Goal: Task Accomplishment & Management: Use online tool/utility

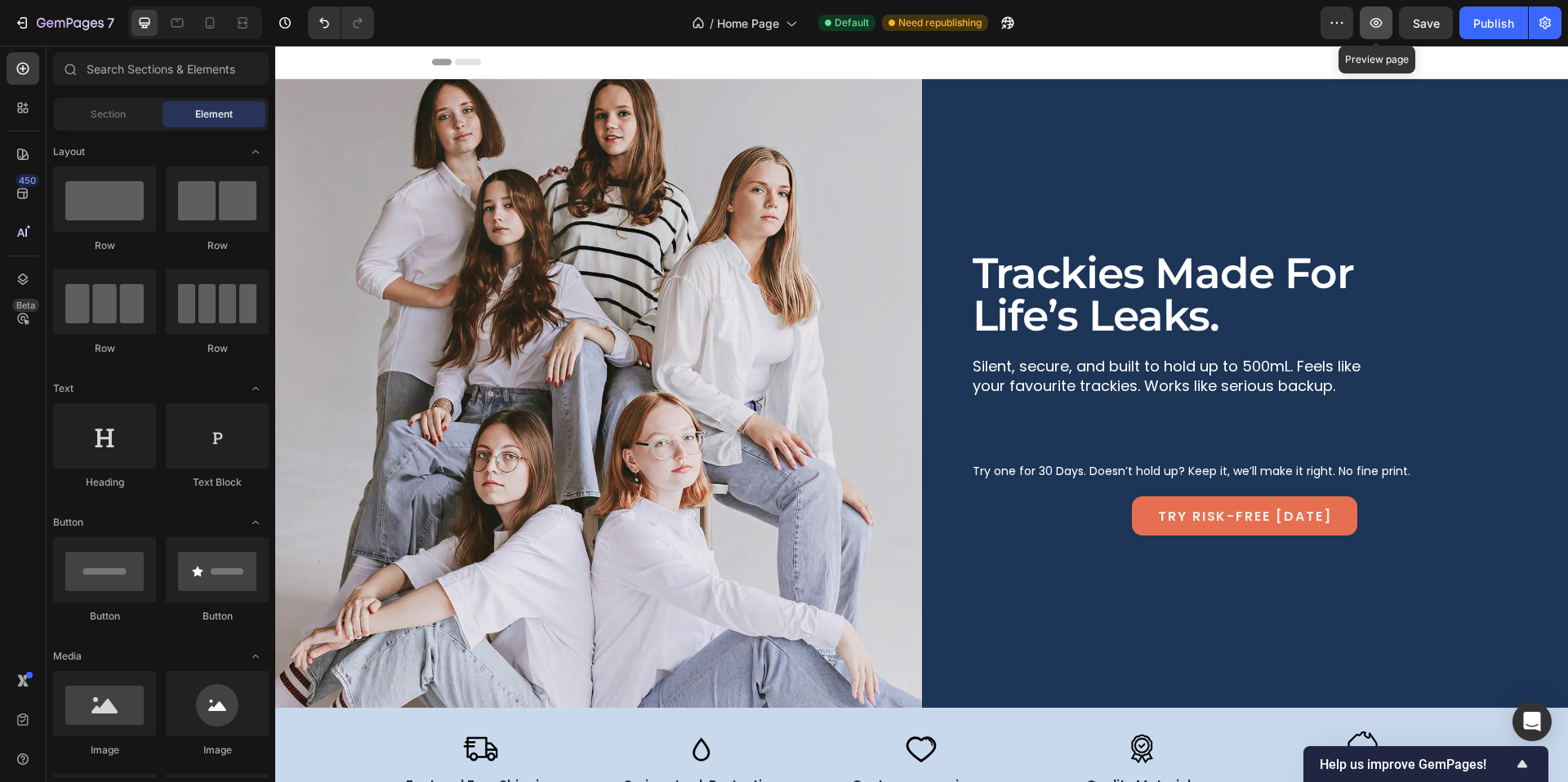
click at [1377, 19] on icon "button" at bounding box center [1376, 23] width 16 height 16
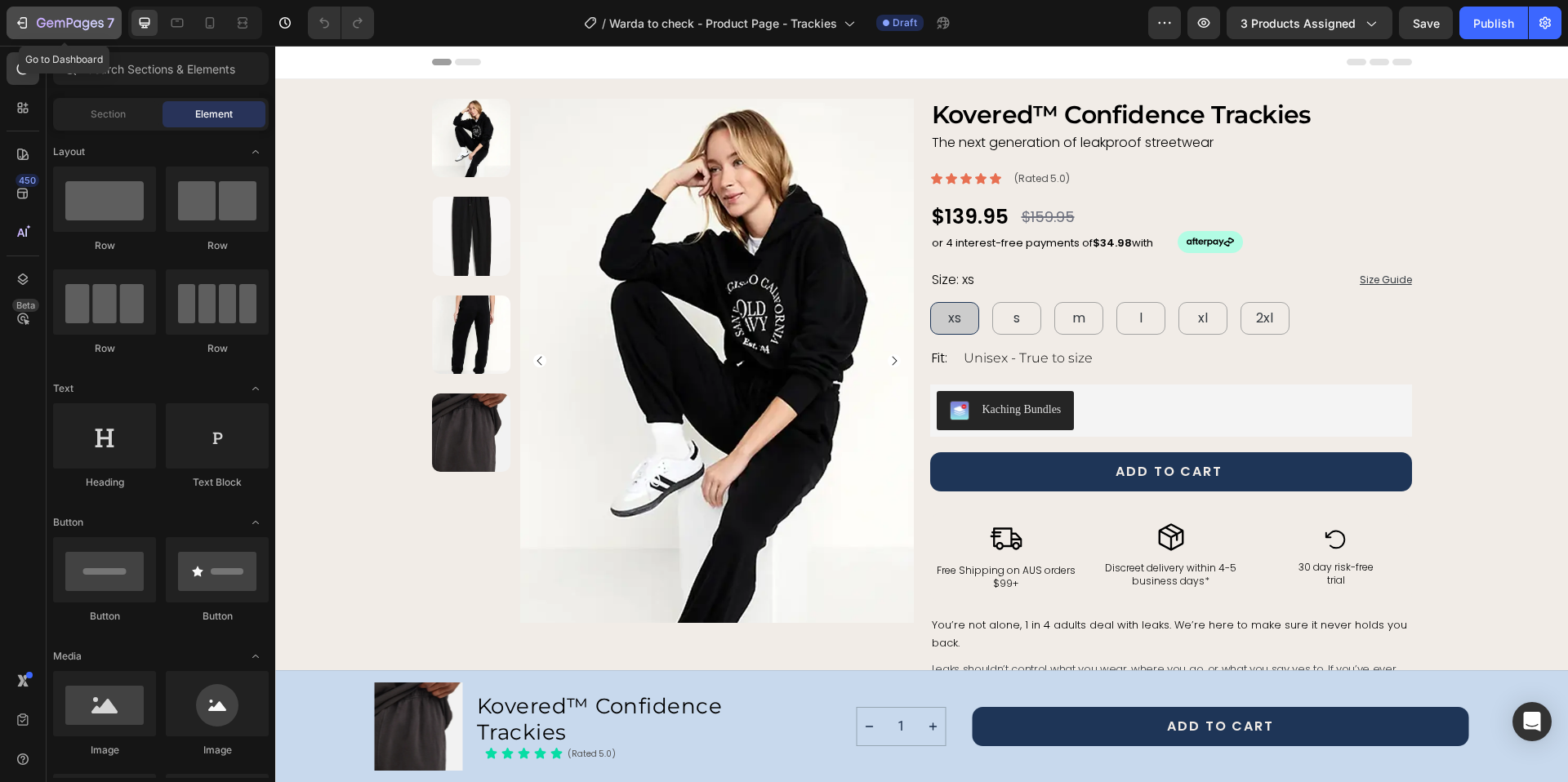
click at [24, 24] on icon "button" at bounding box center [22, 23] width 16 height 16
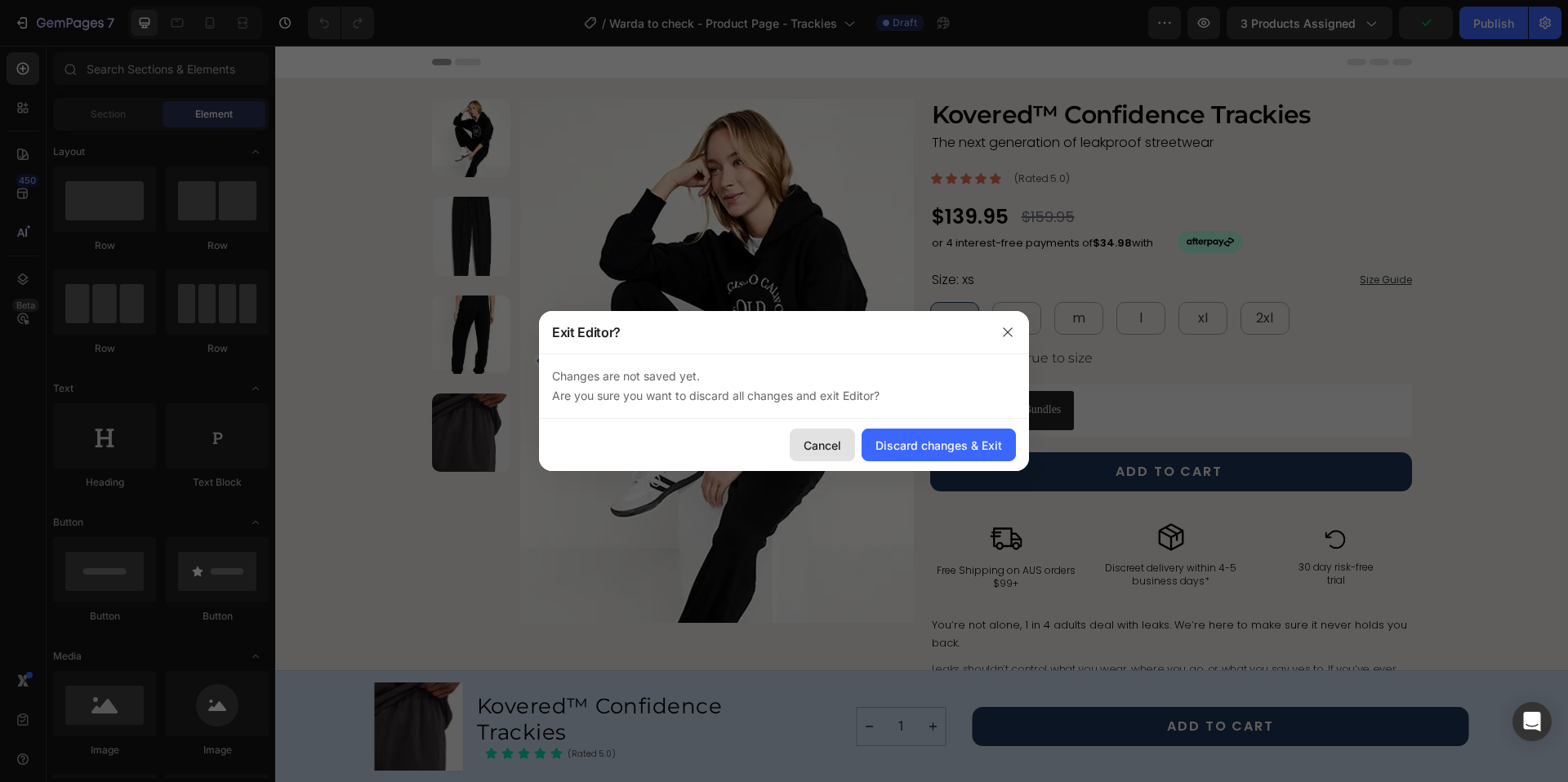
click at [816, 450] on div "Cancel" at bounding box center [822, 445] width 37 height 17
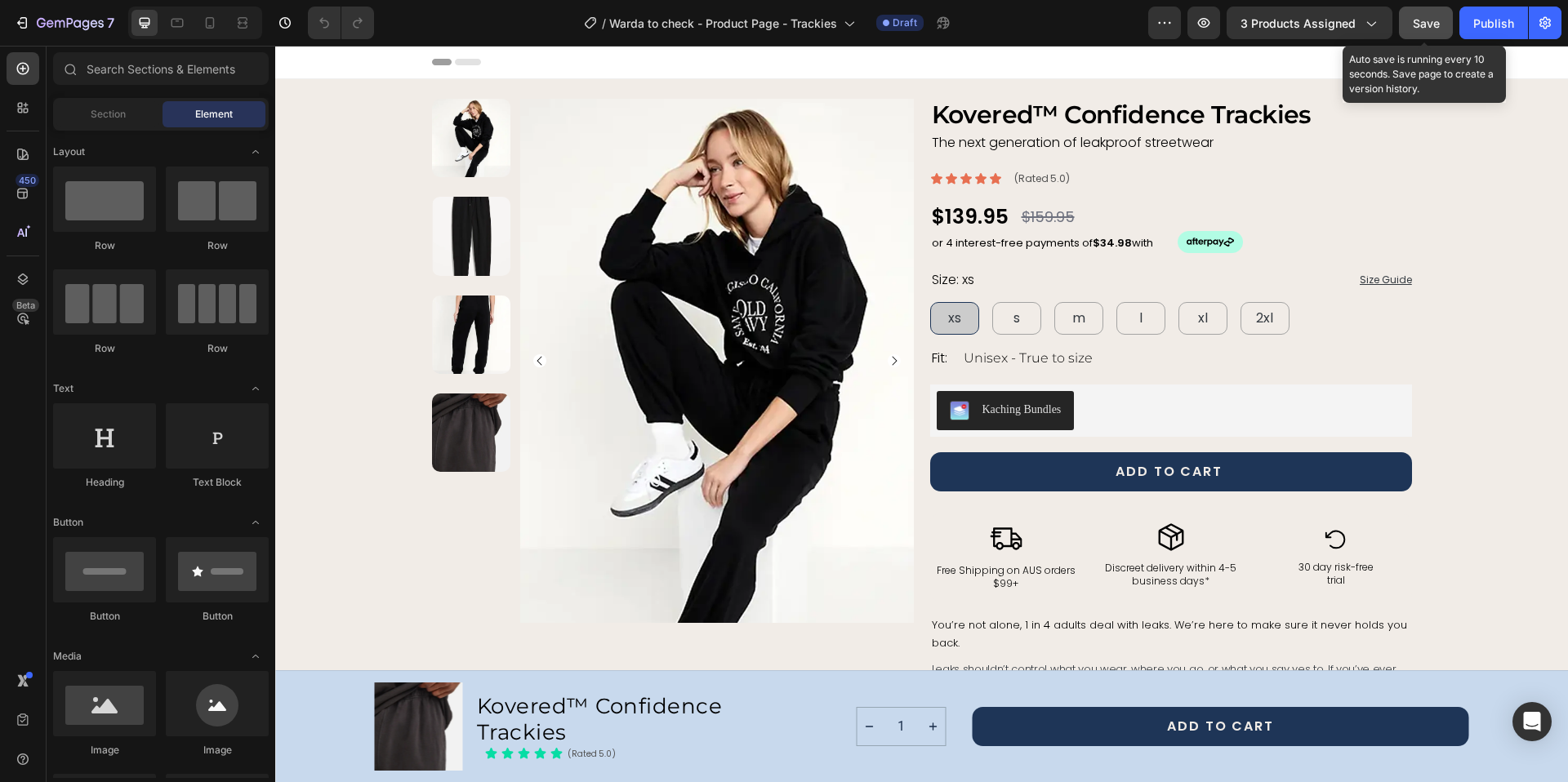
click at [1433, 23] on span "Save" at bounding box center [1426, 23] width 27 height 14
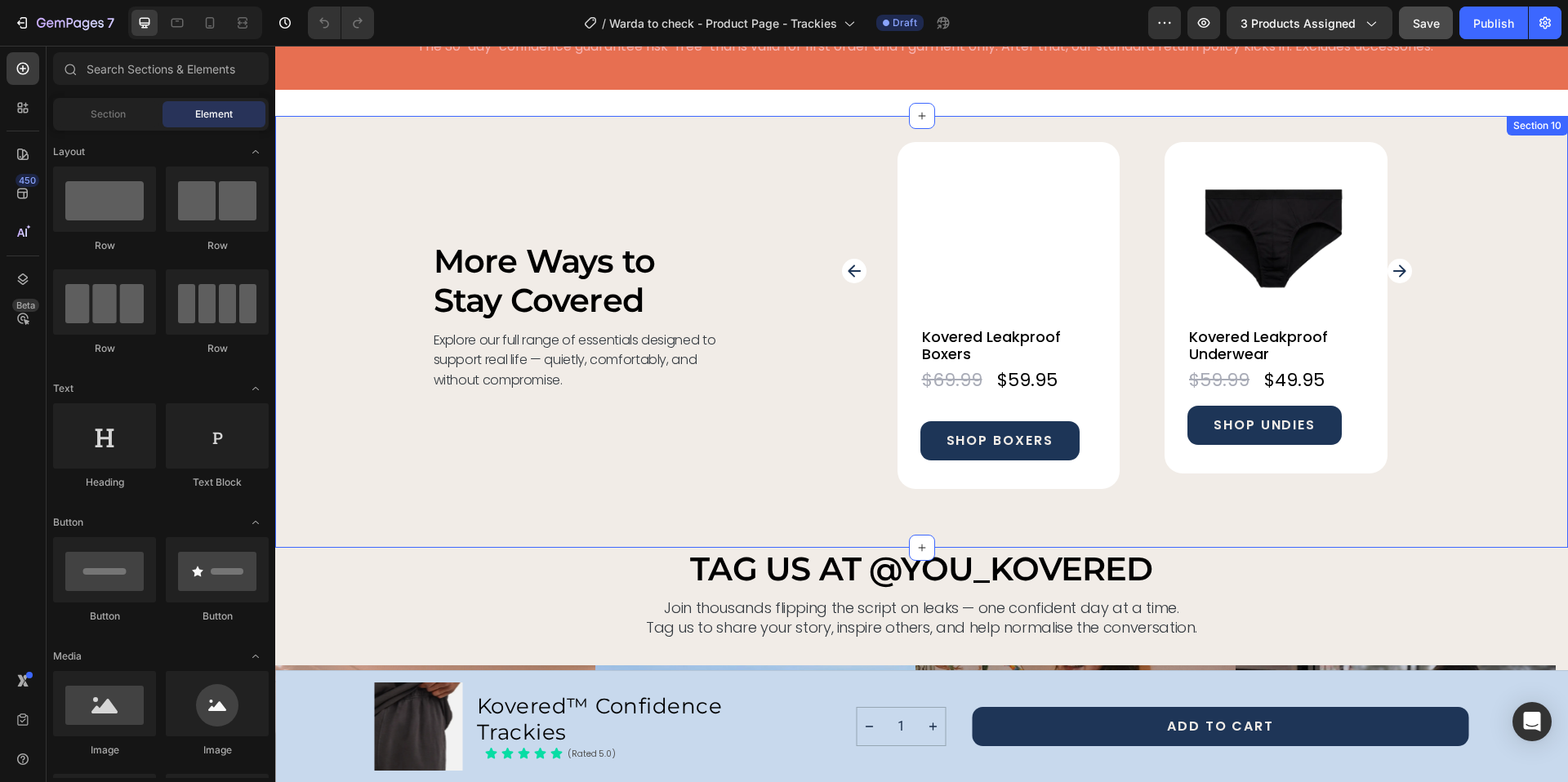
scroll to position [5558, 0]
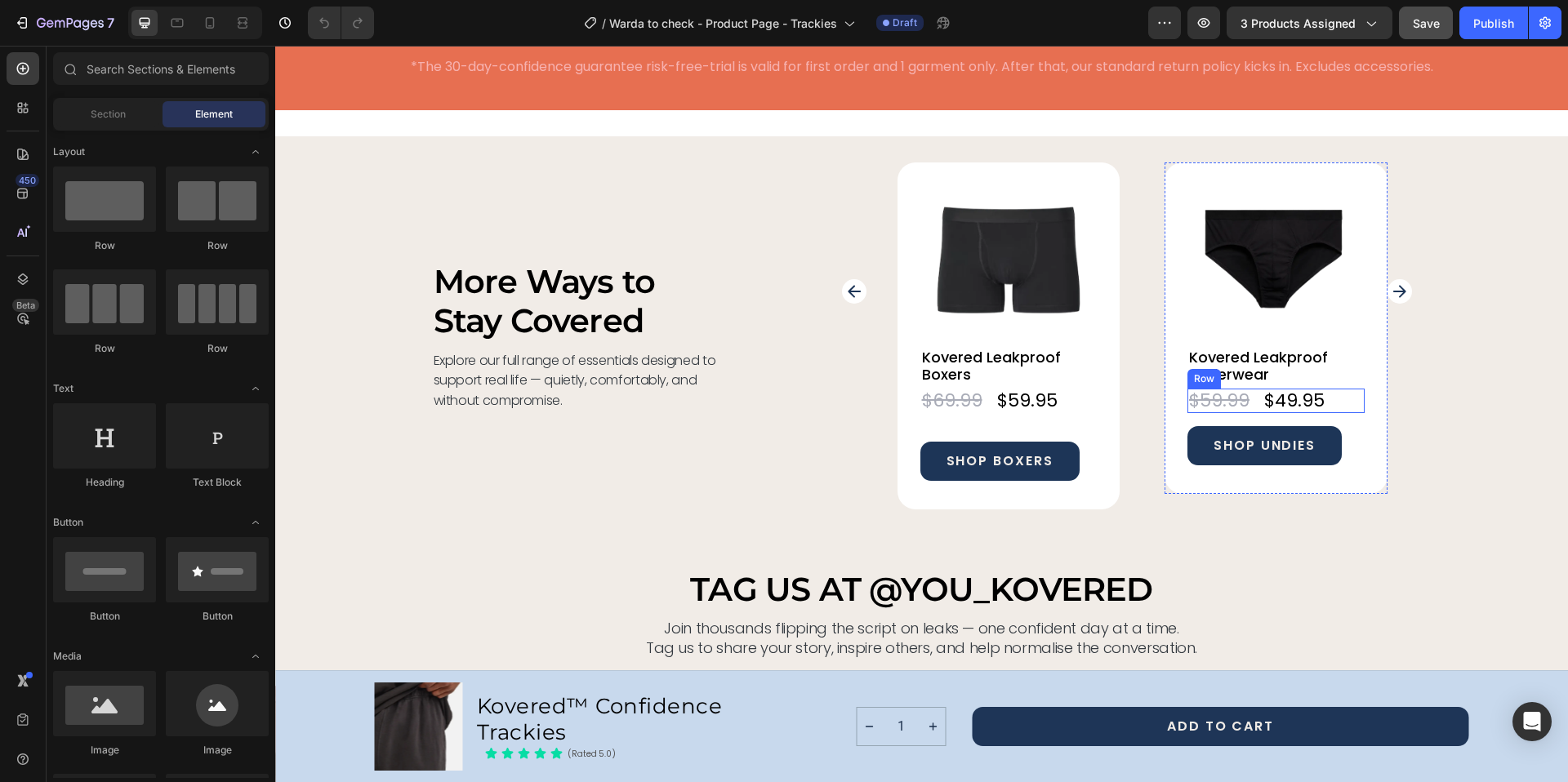
click at [1339, 408] on div "$49.95 Product Price Product Price $59.99 Product Price Product Price Row" at bounding box center [1276, 401] width 177 height 24
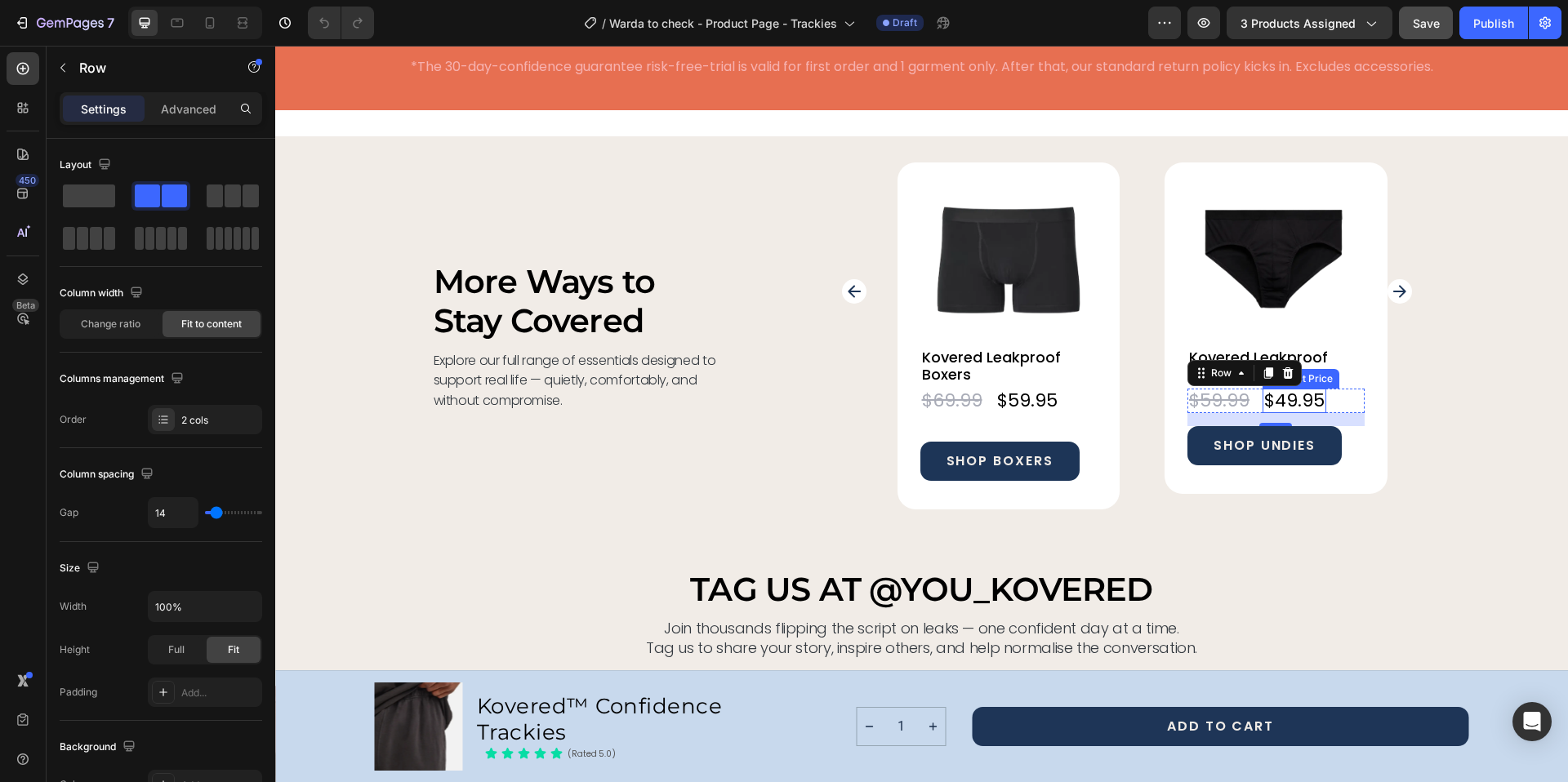
click at [1262, 409] on div "$49.95" at bounding box center [1294, 401] width 63 height 24
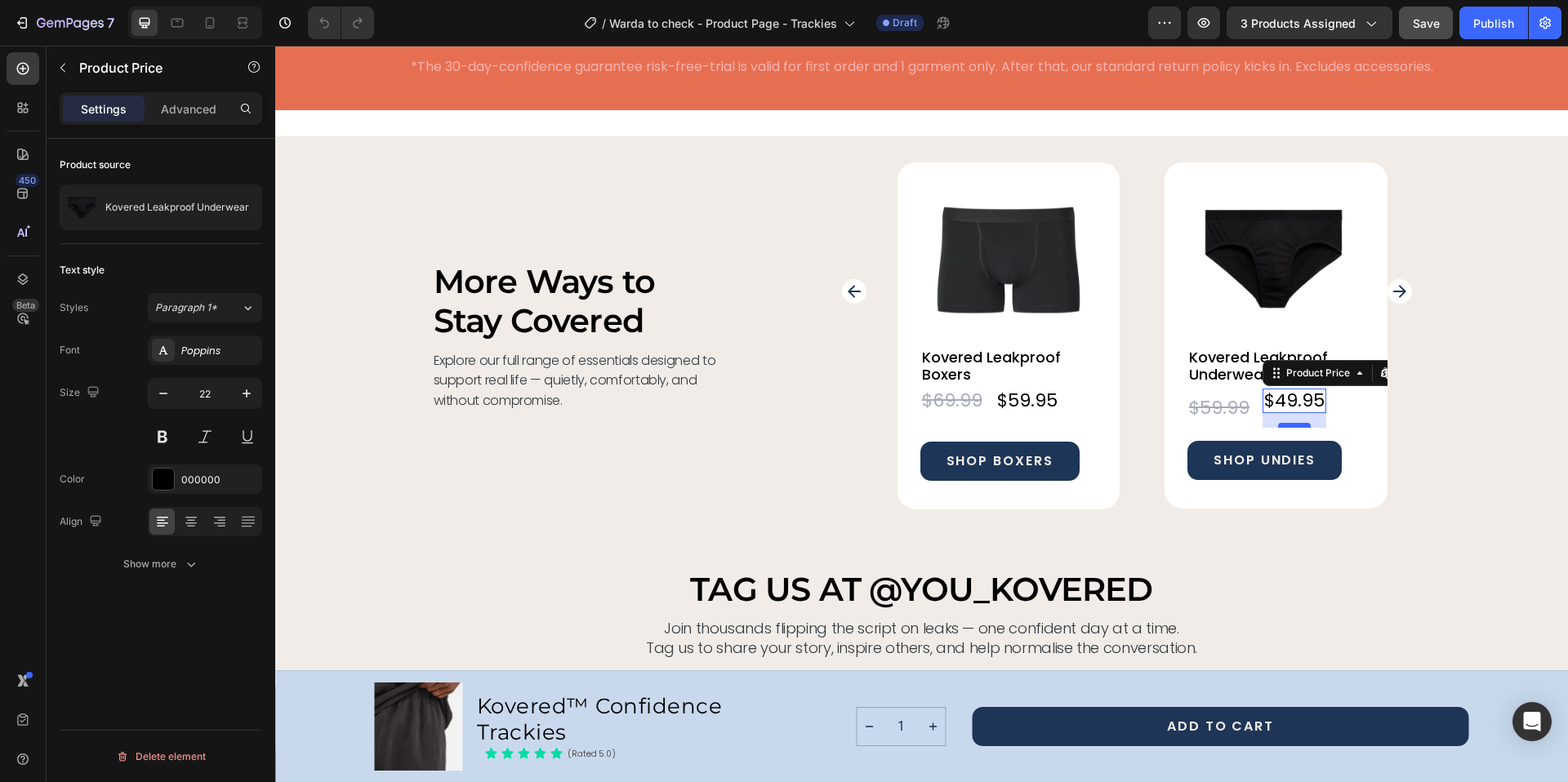
drag, startPoint x: 1289, startPoint y: 412, endPoint x: 1292, endPoint y: 427, distance: 15.3
click at [1292, 427] on div at bounding box center [1295, 425] width 33 height 5
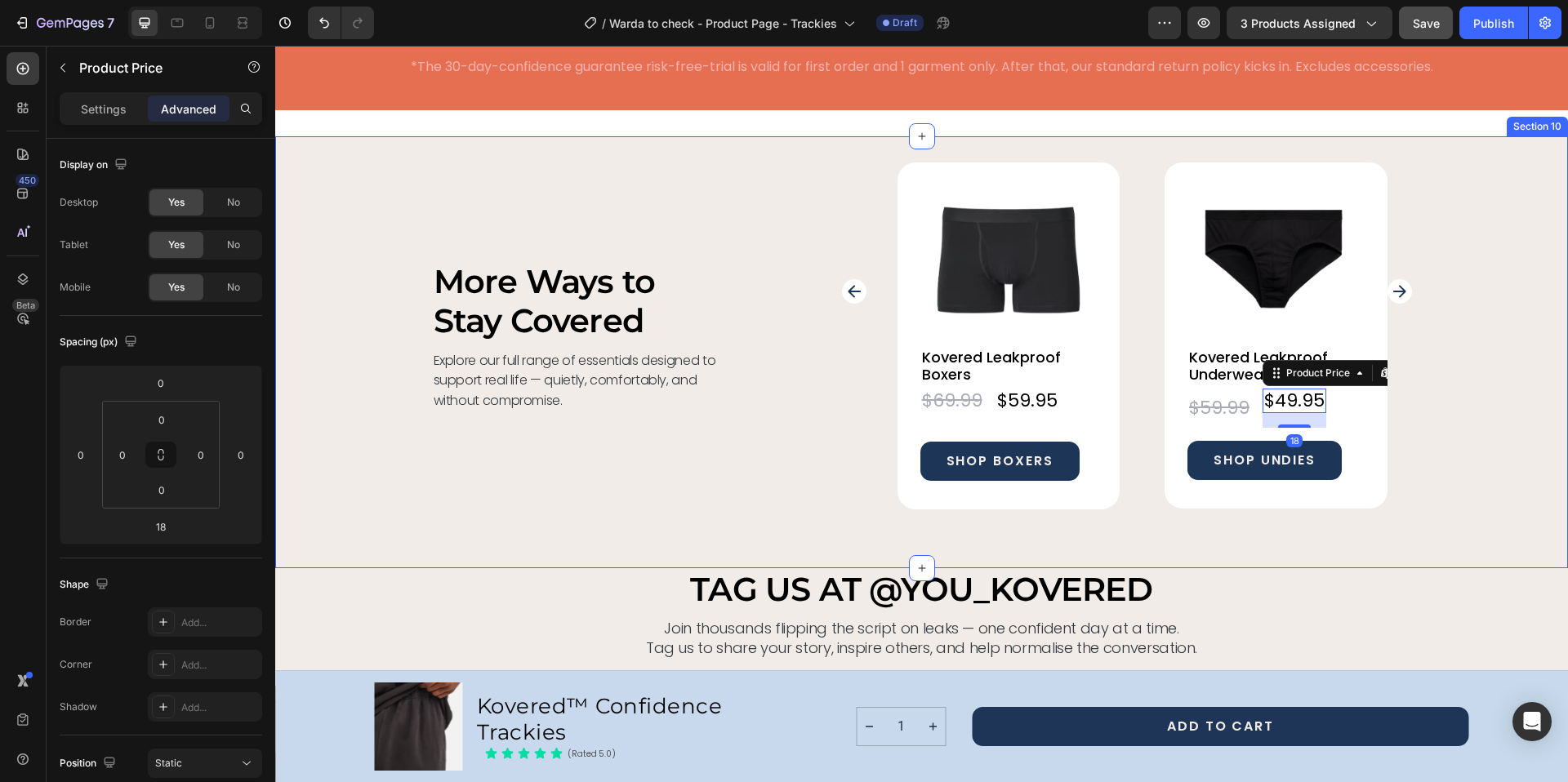
click at [1461, 355] on div "More Ways to Stay Covered Heading Explore our full range of essentials designed…" at bounding box center [921, 352] width 1293 height 379
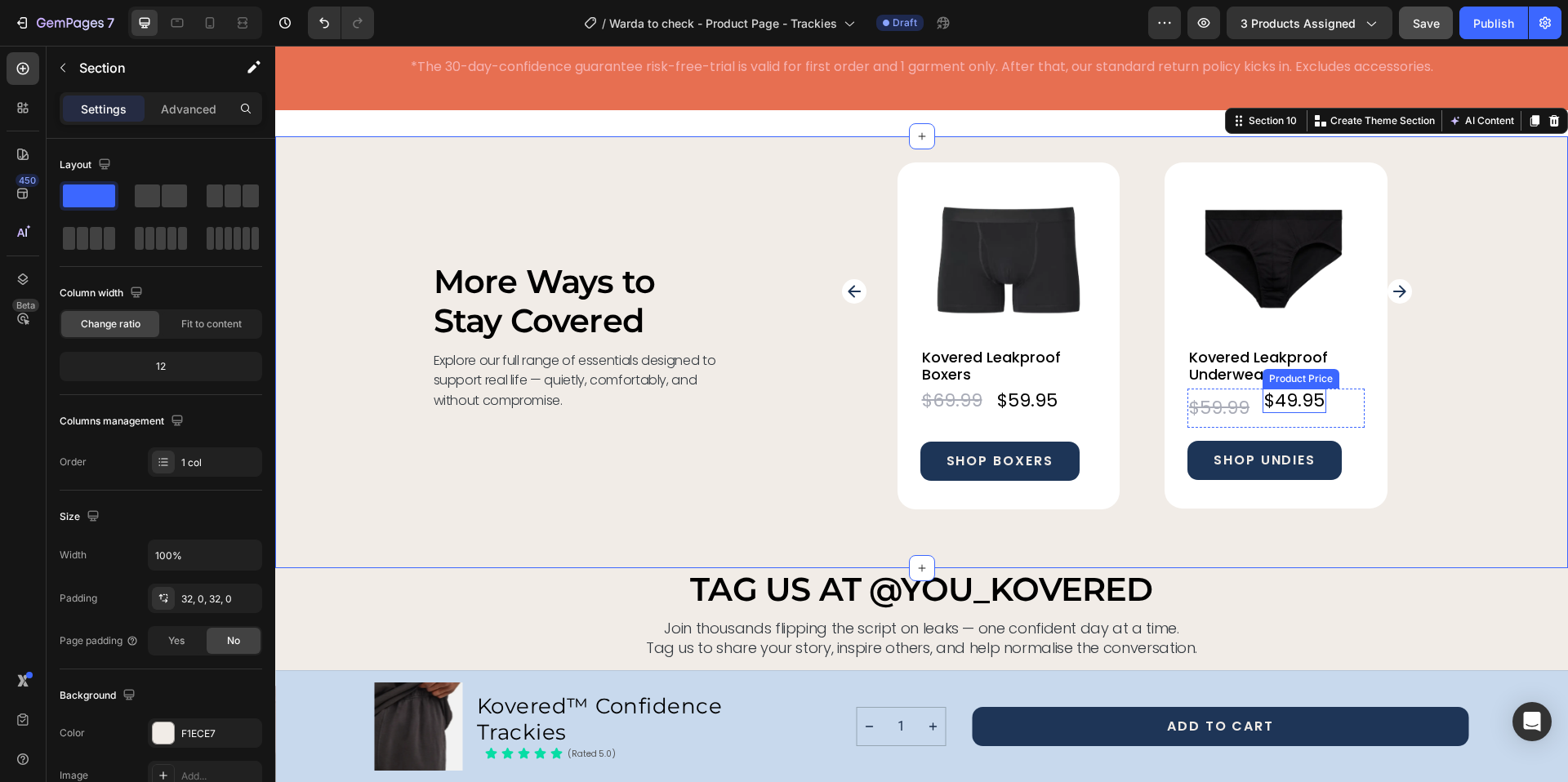
click at [1281, 398] on div "$49.95" at bounding box center [1294, 401] width 63 height 24
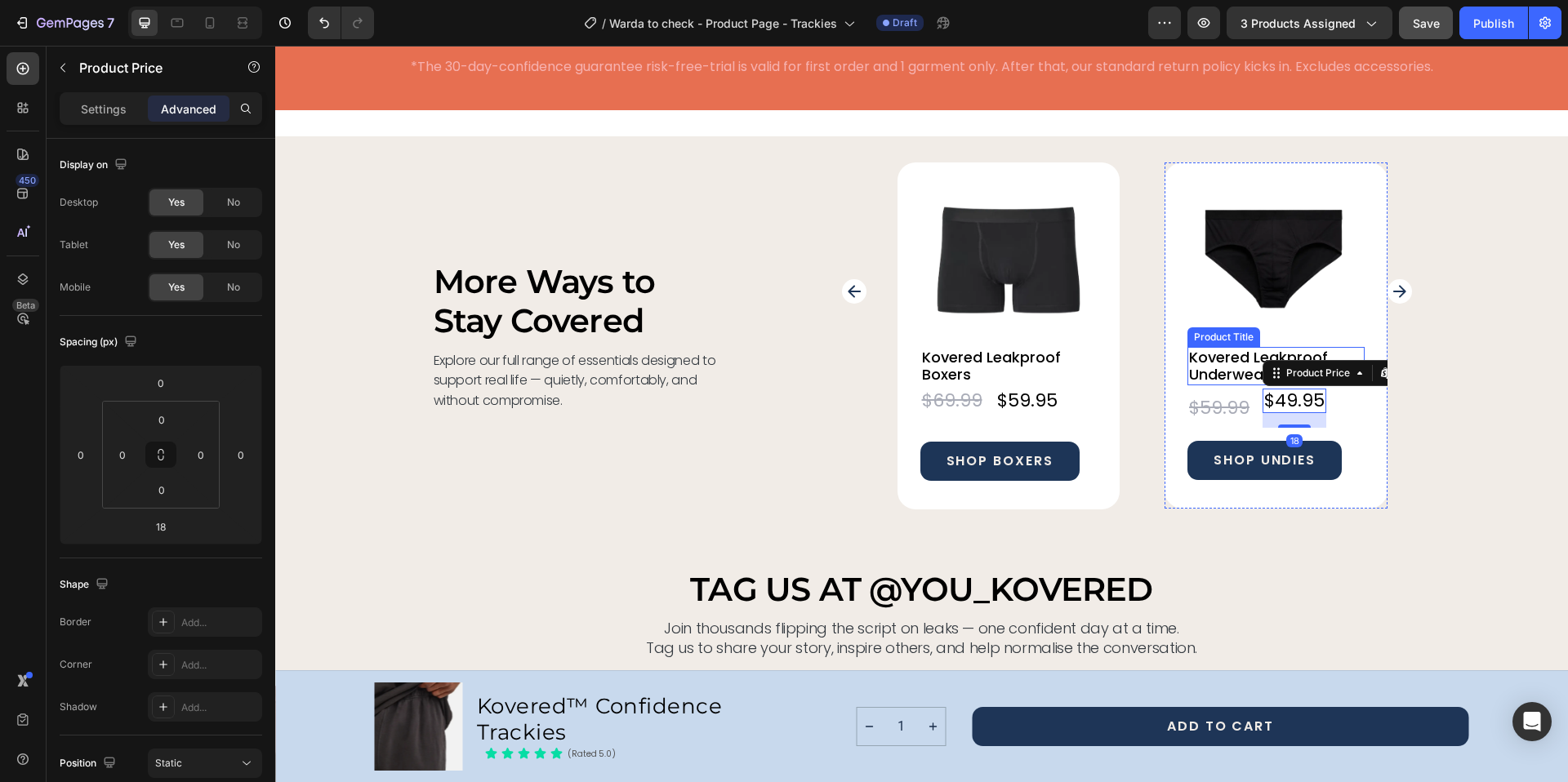
click at [1221, 373] on h2 "Kovered Leakproof Underwear" at bounding box center [1276, 366] width 177 height 38
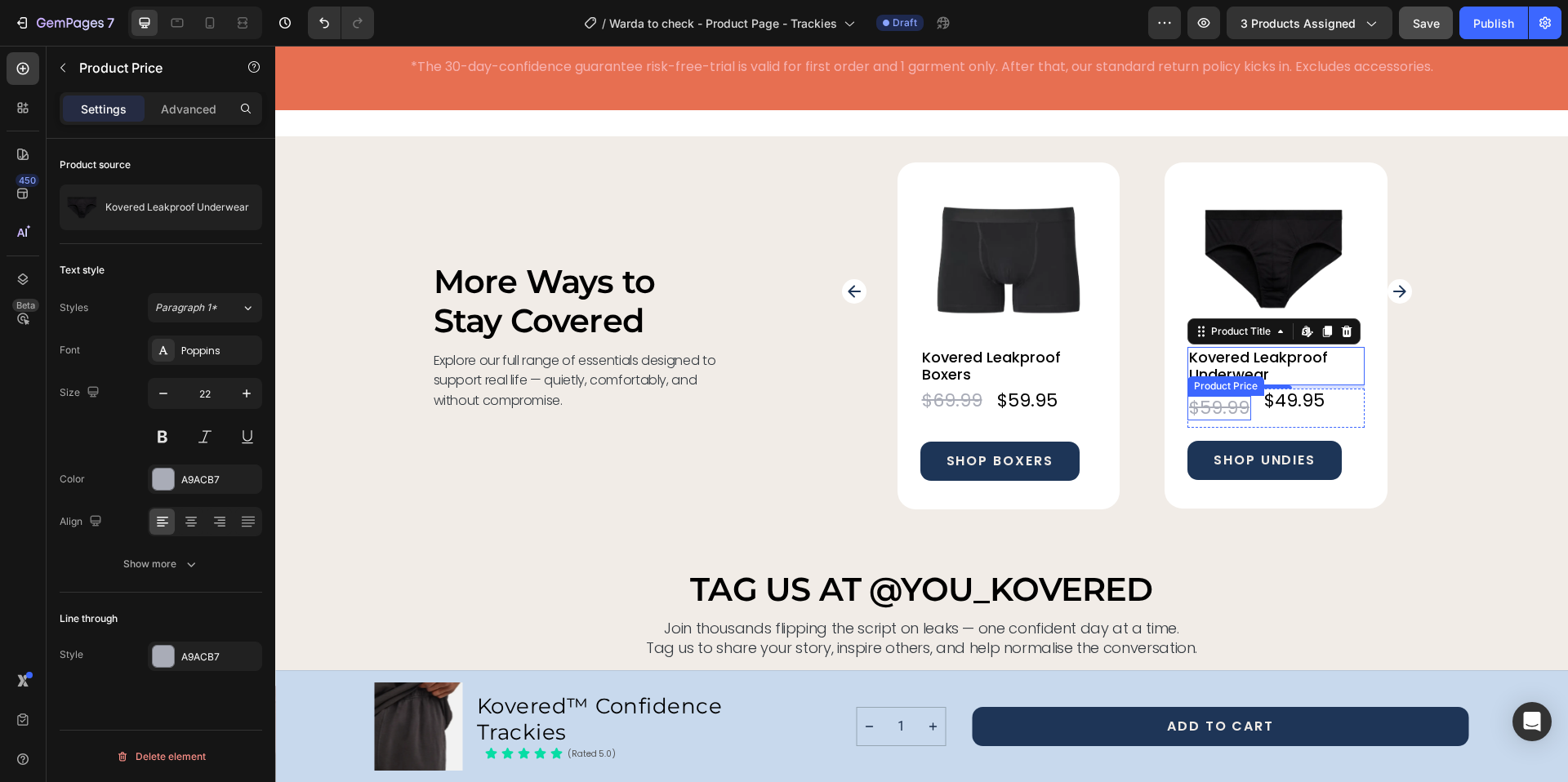
click at [1234, 402] on div "$59.99" at bounding box center [1219, 408] width 63 height 24
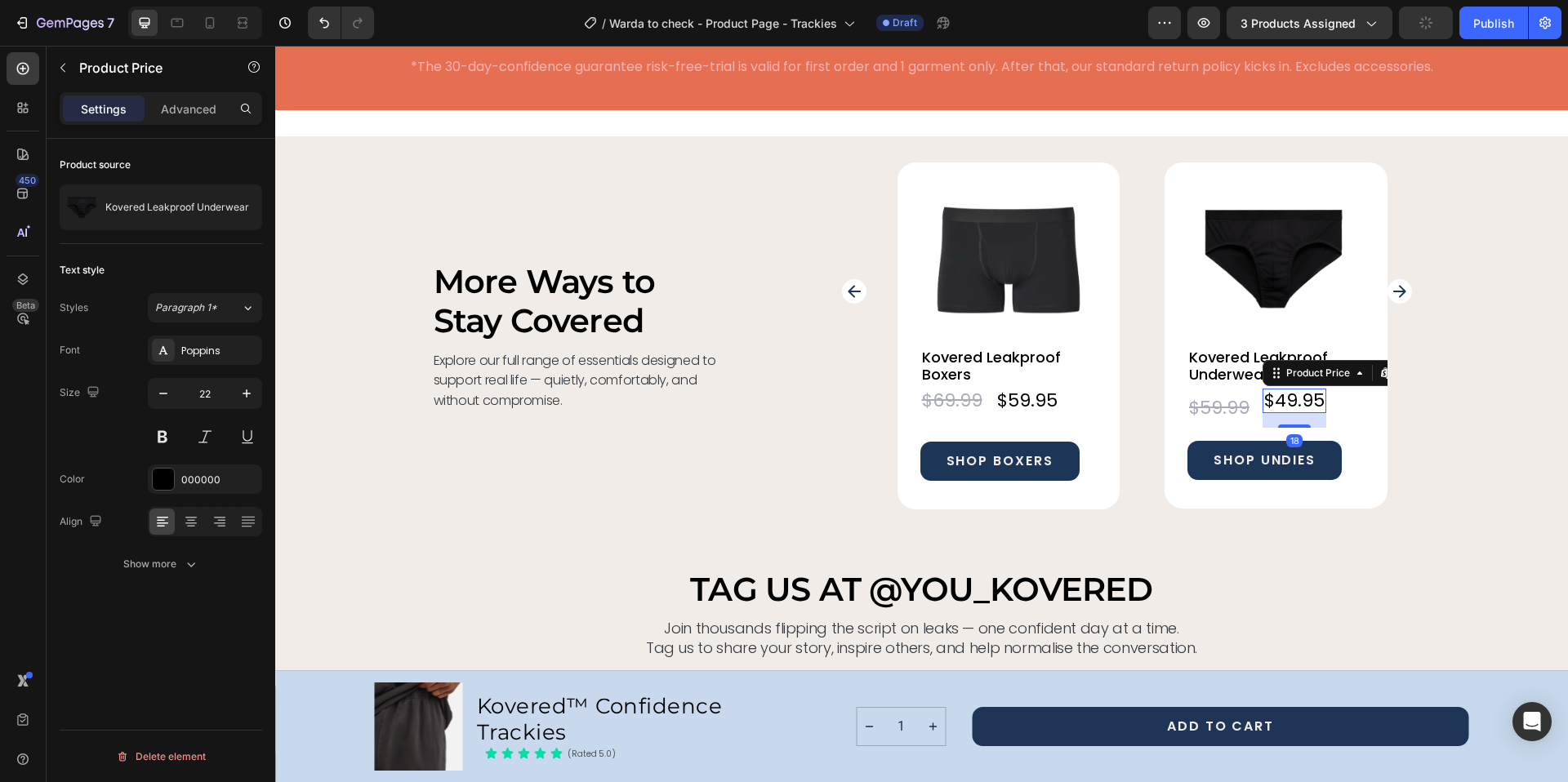
click at [1314, 398] on div "$49.95" at bounding box center [1294, 401] width 63 height 24
click at [1221, 406] on div "$59.99" at bounding box center [1219, 408] width 63 height 24
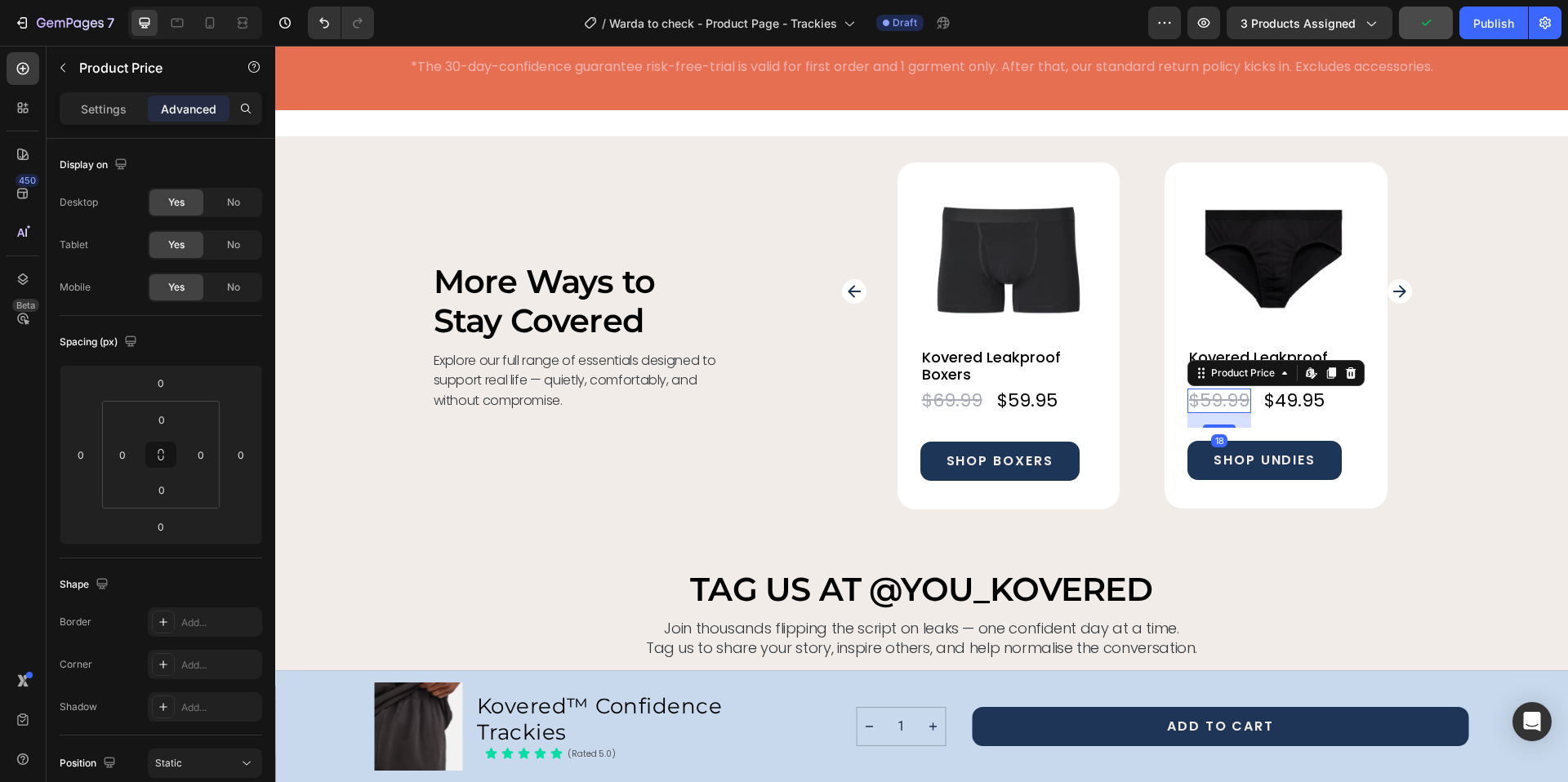
drag, startPoint x: 1217, startPoint y: 418, endPoint x: 1219, endPoint y: 433, distance: 15.1
click at [1219, 433] on div "Kovered Leakproof Underwear Product Title $49.95 Product Price Product Price $5…" at bounding box center [1276, 414] width 177 height 134
type input "18"
click at [1384, 517] on div "More Ways to Stay Covered Heading Explore our full range of essentials designed…" at bounding box center [921, 352] width 1293 height 379
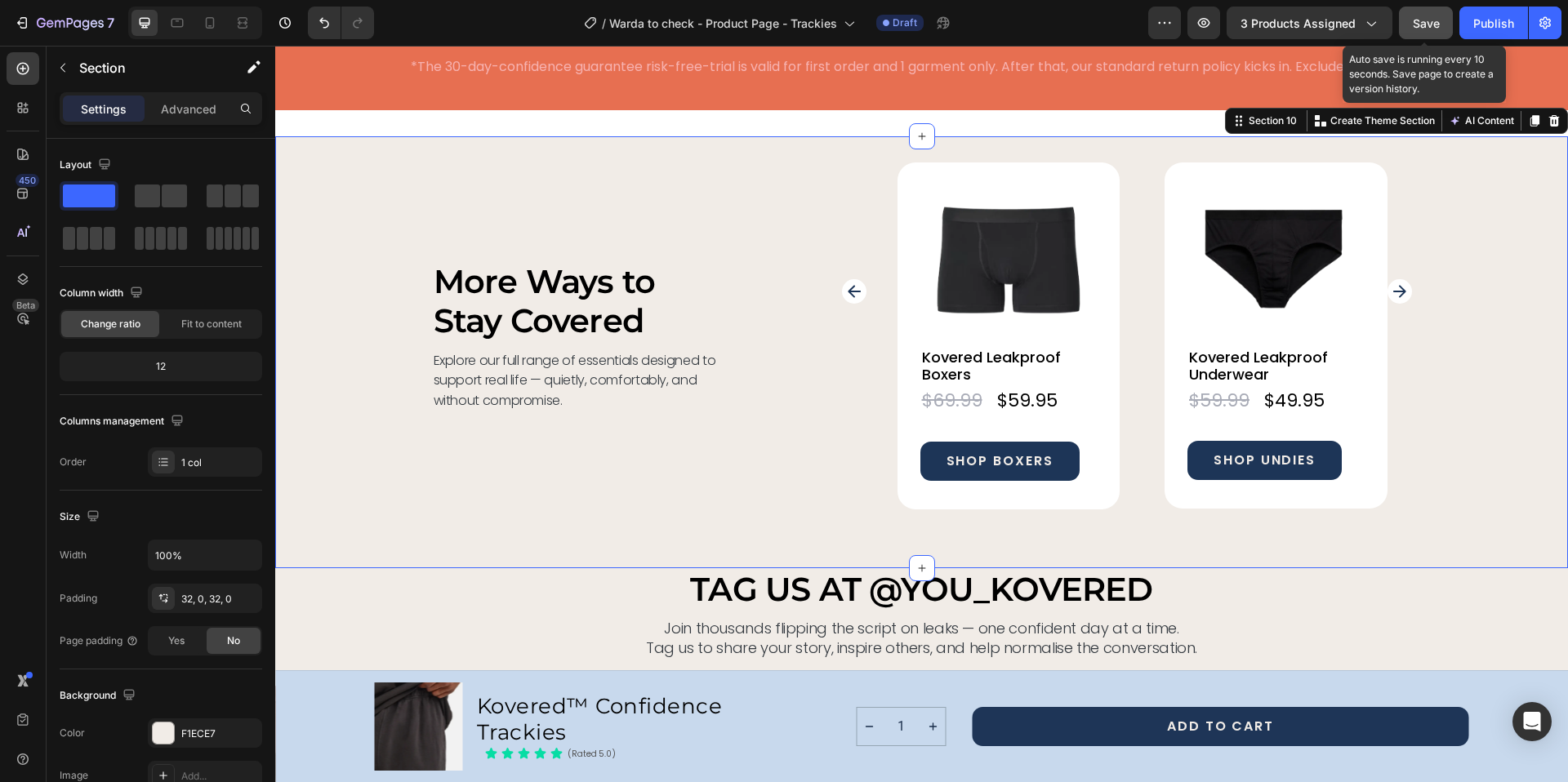
click at [1417, 27] on span "Save" at bounding box center [1426, 23] width 27 height 14
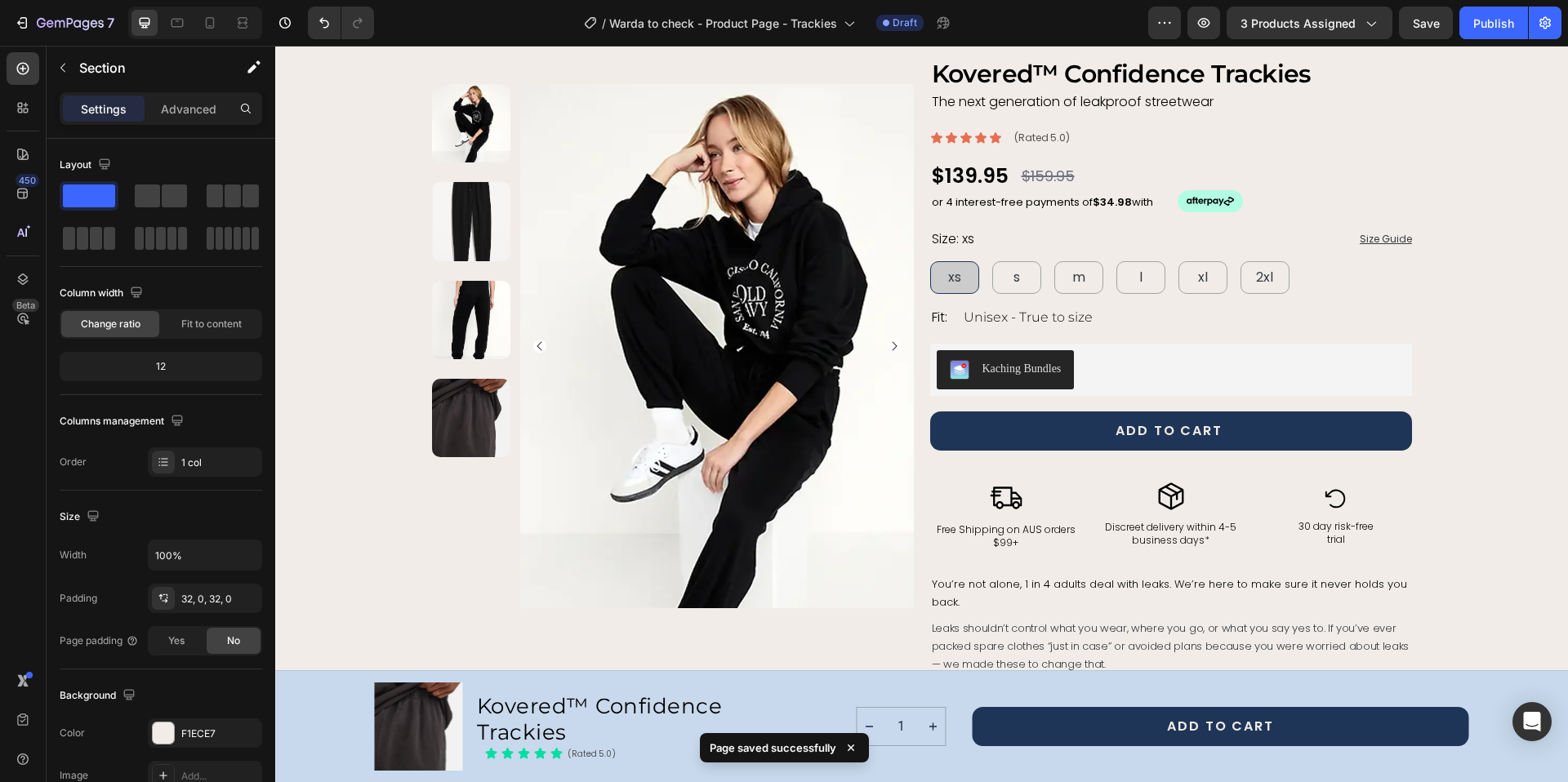
scroll to position [0, 0]
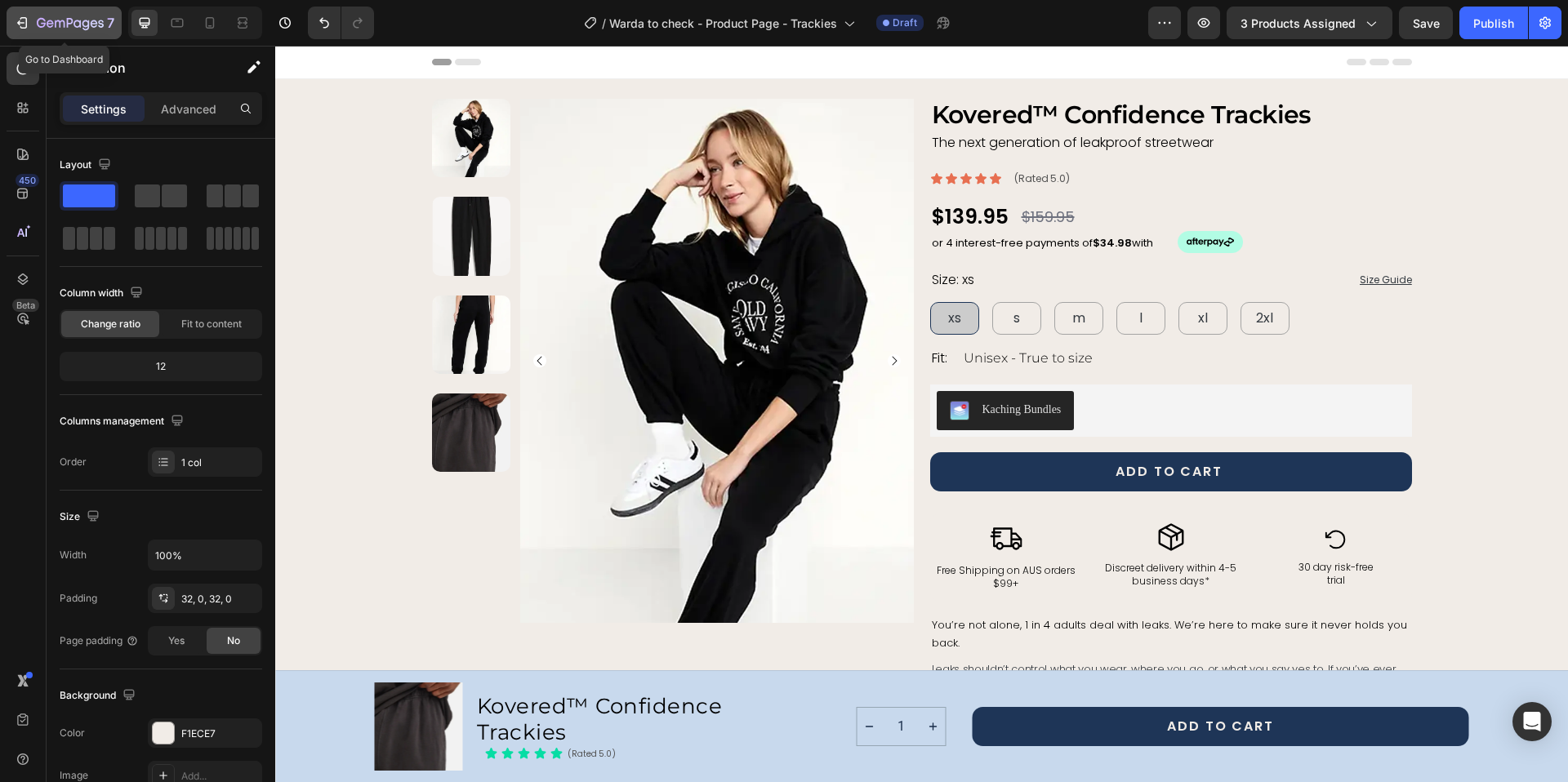
click at [22, 21] on icon "button" at bounding box center [22, 23] width 16 height 16
